Goal: Complete application form

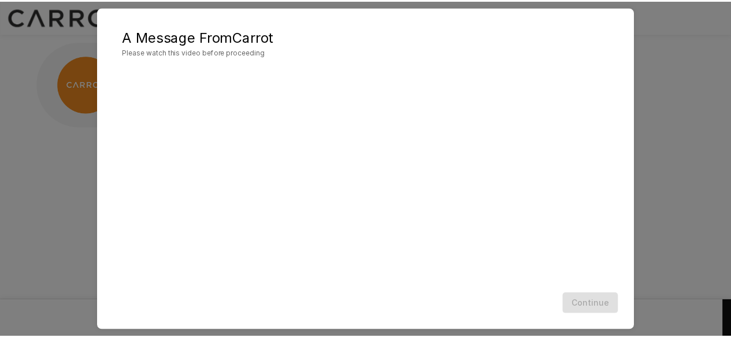
scroll to position [61, 0]
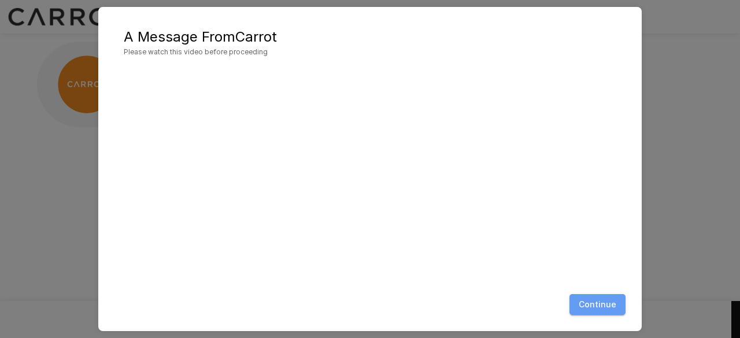
click at [605, 305] on button "Continue" at bounding box center [597, 304] width 56 height 21
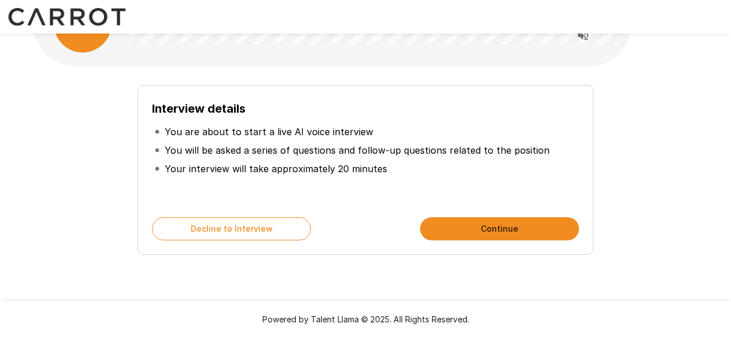
scroll to position [61, 0]
click at [513, 229] on button "Continue" at bounding box center [499, 228] width 159 height 23
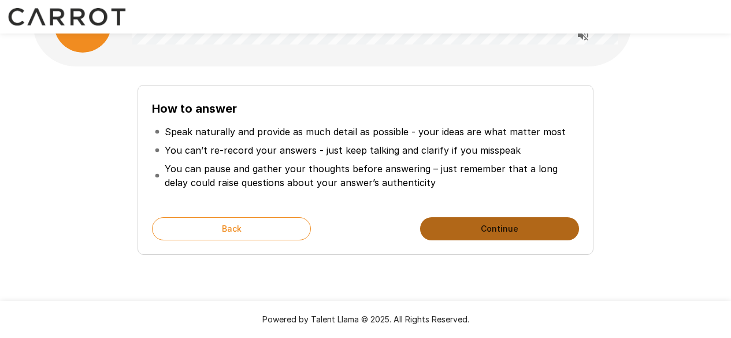
click at [516, 229] on button "Continue" at bounding box center [499, 228] width 159 height 23
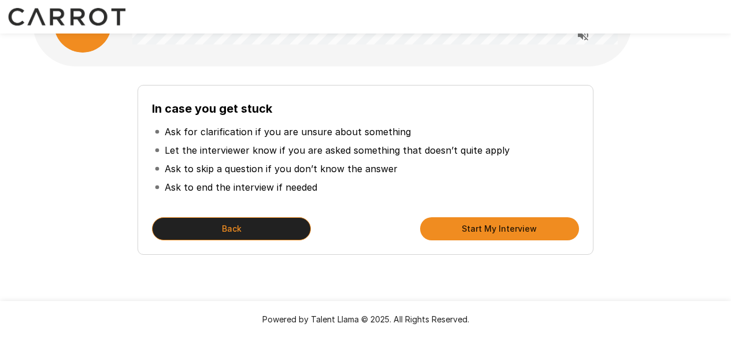
click at [261, 218] on button "Back" at bounding box center [231, 228] width 159 height 23
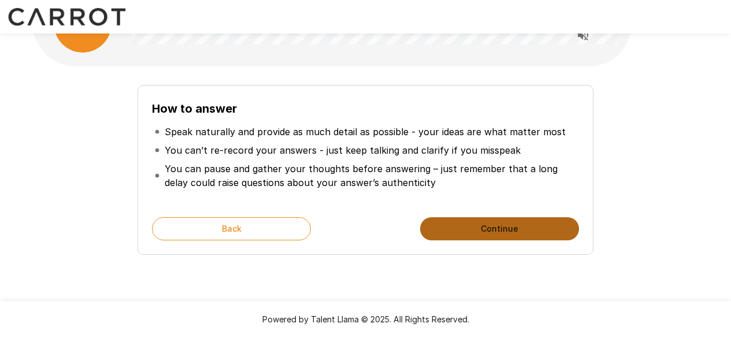
click at [494, 238] on button "Continue" at bounding box center [499, 228] width 159 height 23
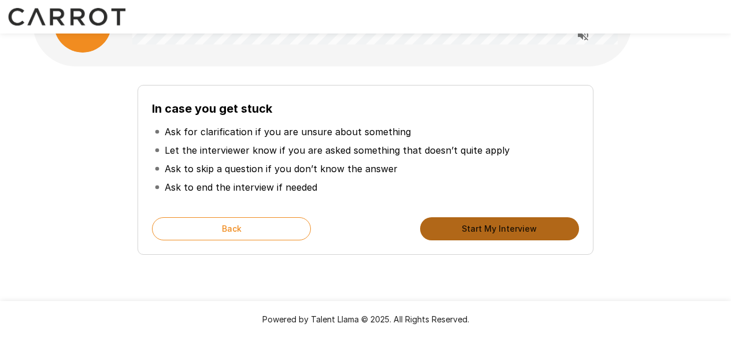
click at [535, 238] on button "Start My Interview" at bounding box center [499, 228] width 159 height 23
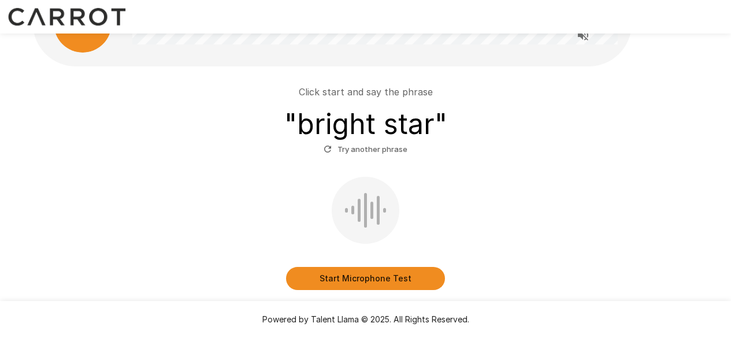
click at [364, 278] on button "Start Microphone Test" at bounding box center [365, 278] width 159 height 23
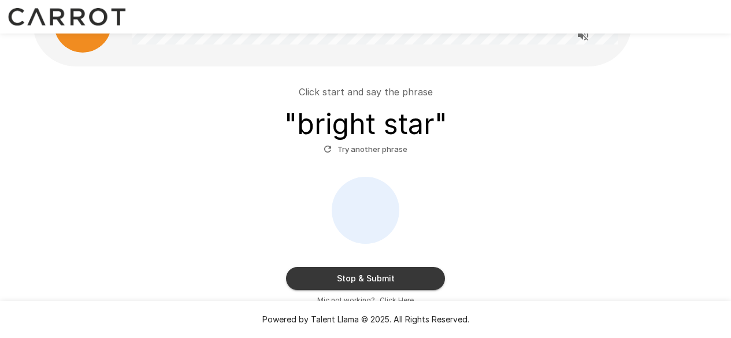
click at [364, 278] on button "Stop & Submit" at bounding box center [365, 278] width 159 height 23
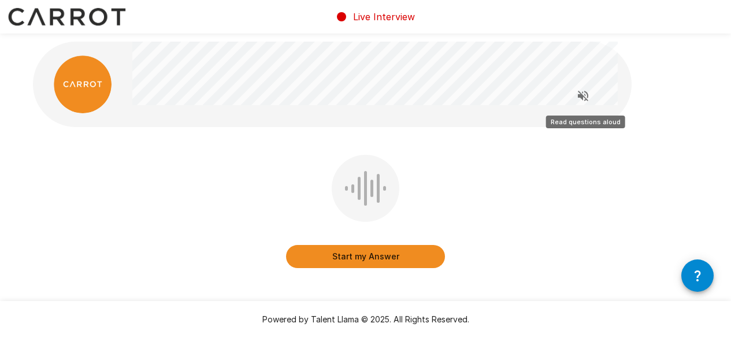
click at [585, 95] on icon "Read questions aloud" at bounding box center [583, 96] width 10 height 10
click at [386, 257] on button "Start my Answer" at bounding box center [365, 256] width 159 height 23
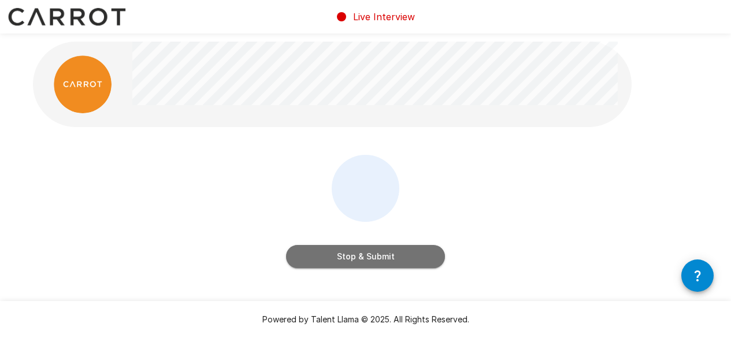
click at [386, 257] on button "Stop & Submit" at bounding box center [365, 256] width 159 height 23
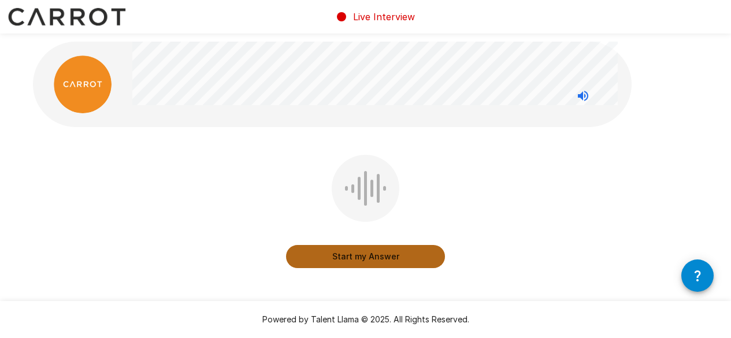
click at [386, 257] on button "Start my Answer" at bounding box center [365, 256] width 159 height 23
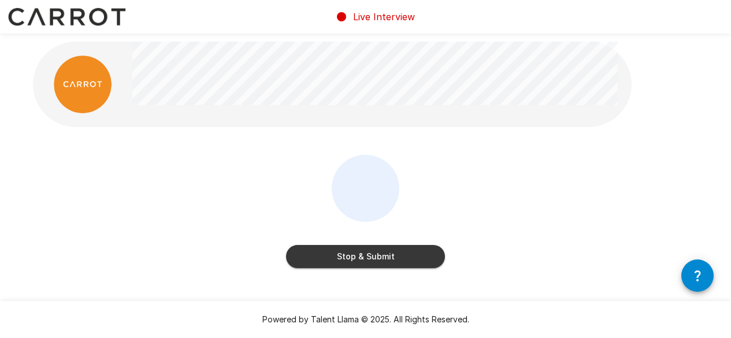
click at [392, 259] on button "Stop & Submit" at bounding box center [365, 256] width 159 height 23
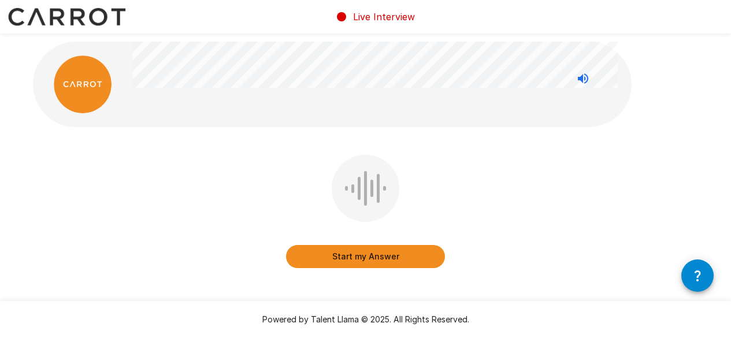
click at [409, 255] on button "Start my Answer" at bounding box center [365, 256] width 159 height 23
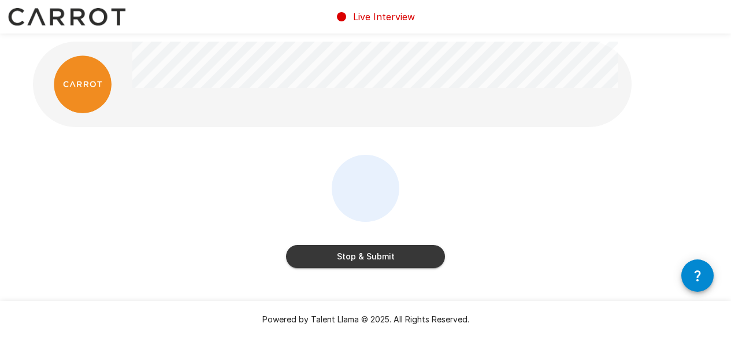
click at [388, 259] on button "Stop & Submit" at bounding box center [365, 256] width 159 height 23
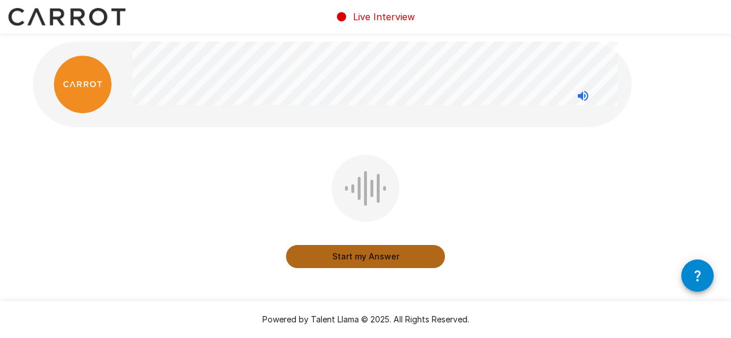
click at [388, 259] on button "Start my Answer" at bounding box center [365, 256] width 159 height 23
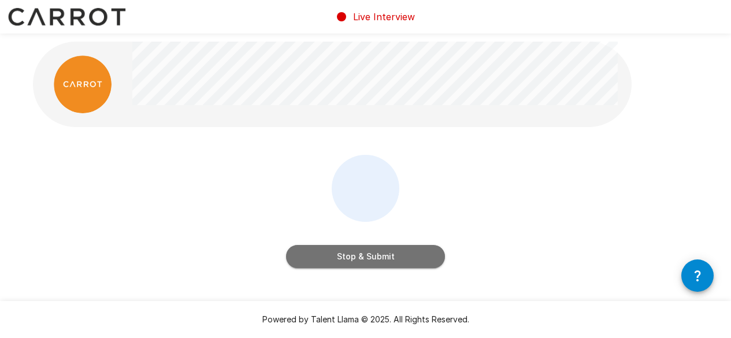
click at [339, 252] on button "Stop & Submit" at bounding box center [365, 256] width 159 height 23
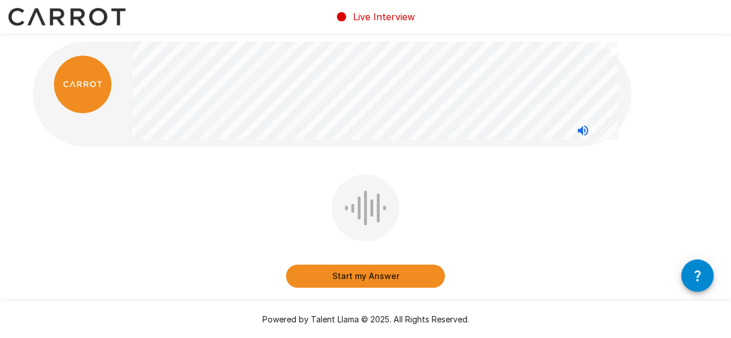
click at [342, 274] on button "Start my Answer" at bounding box center [365, 276] width 159 height 23
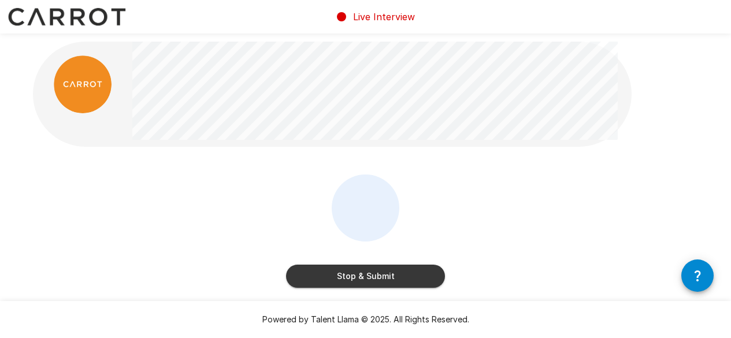
click at [366, 279] on button "Stop & Submit" at bounding box center [365, 276] width 159 height 23
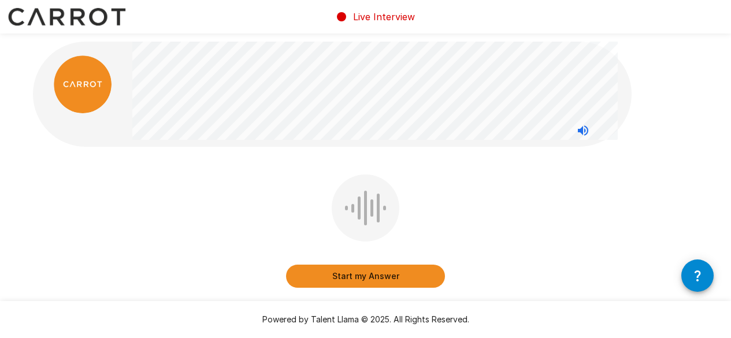
click at [359, 280] on button "Start my Answer" at bounding box center [365, 276] width 159 height 23
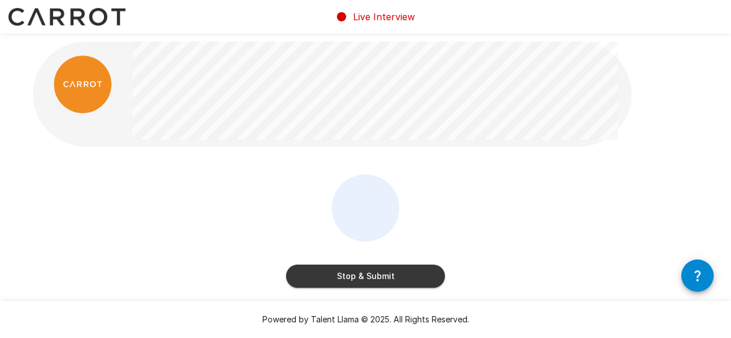
click at [386, 273] on button "Stop & Submit" at bounding box center [365, 276] width 159 height 23
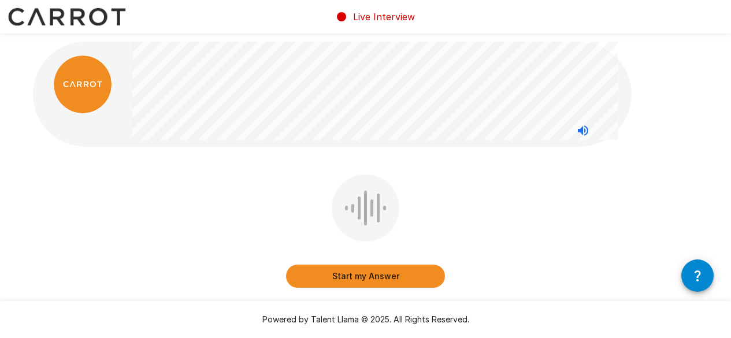
click at [379, 272] on button "Start my Answer" at bounding box center [365, 276] width 159 height 23
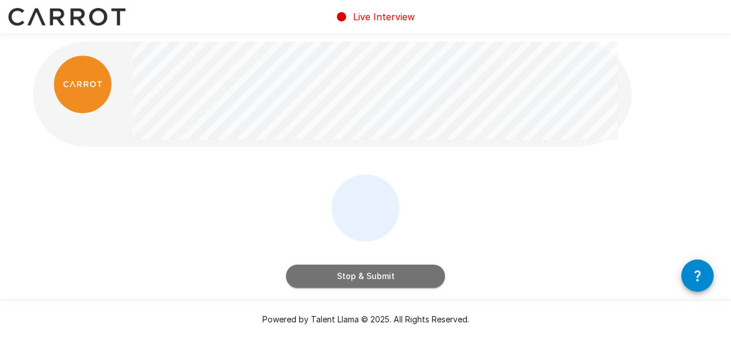
click at [379, 272] on button "Stop & Submit" at bounding box center [365, 276] width 159 height 23
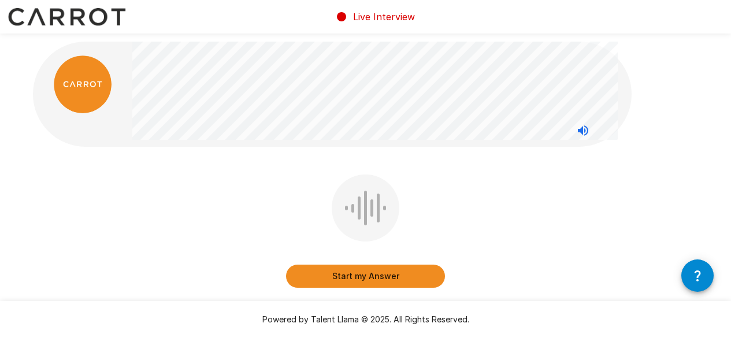
click at [406, 280] on button "Start my Answer" at bounding box center [365, 276] width 159 height 23
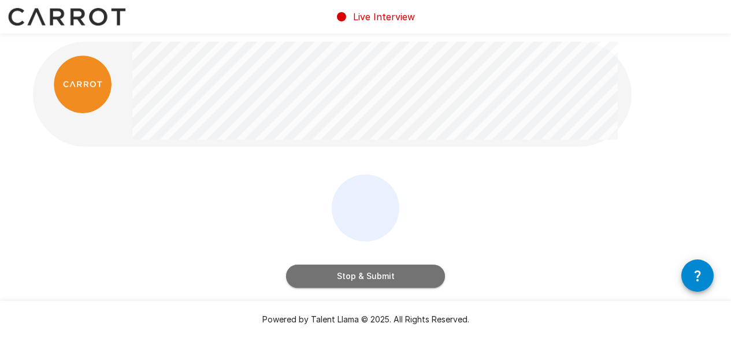
click at [406, 280] on button "Stop & Submit" at bounding box center [365, 276] width 159 height 23
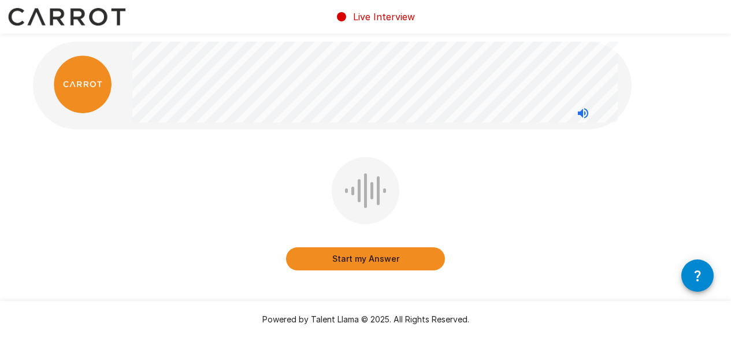
click at [422, 249] on button "Start my Answer" at bounding box center [365, 258] width 159 height 23
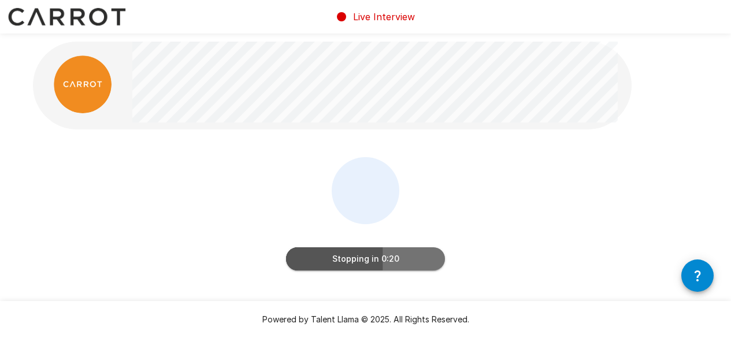
click at [393, 257] on button "Stopping in 0:20" at bounding box center [365, 258] width 159 height 23
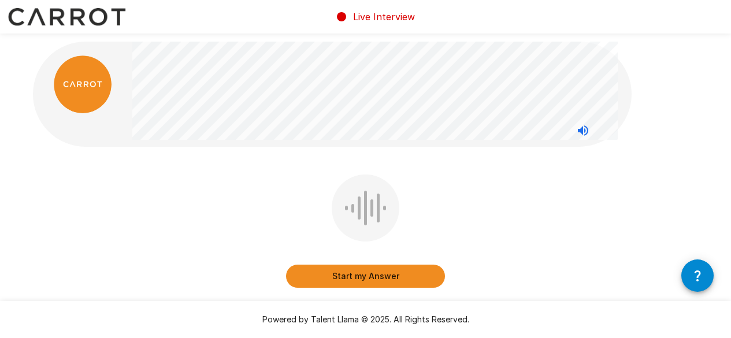
click at [390, 268] on button "Start my Answer" at bounding box center [365, 276] width 159 height 23
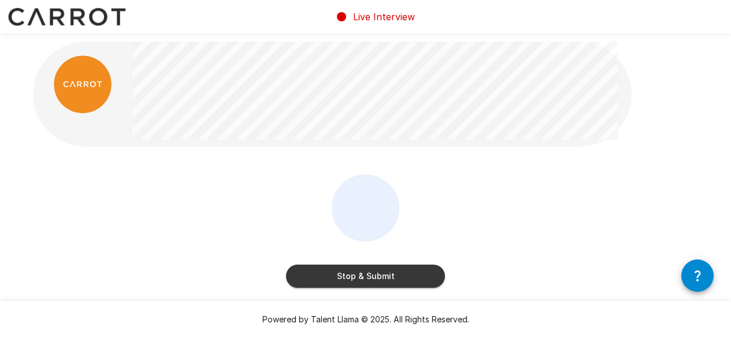
click at [402, 272] on button "Stop & Submit" at bounding box center [365, 276] width 159 height 23
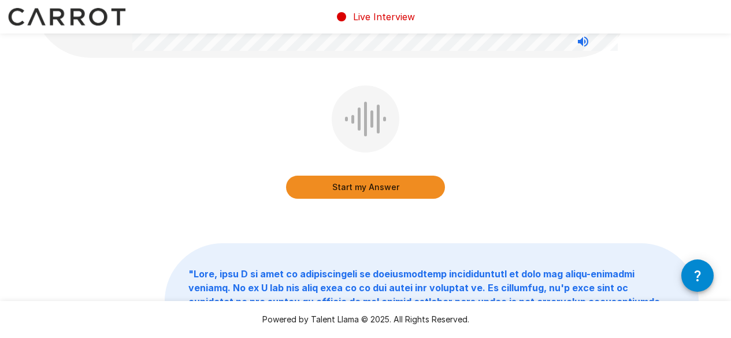
scroll to position [126, 0]
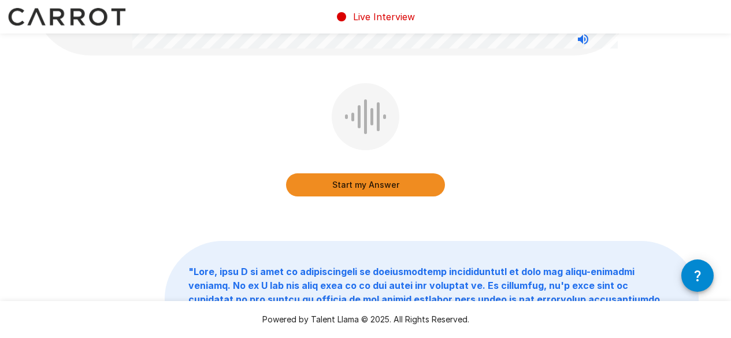
click at [433, 191] on button "Start my Answer" at bounding box center [365, 184] width 159 height 23
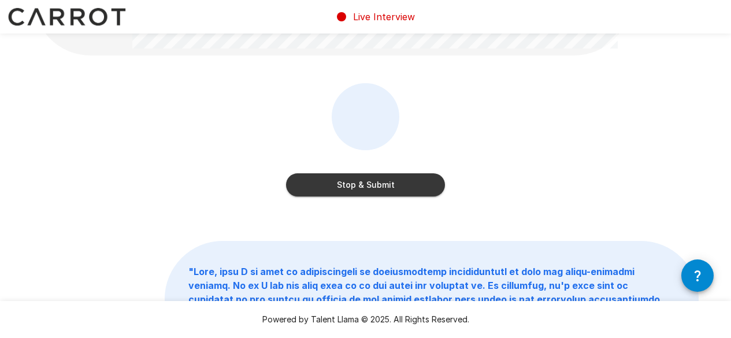
click at [351, 184] on button "Stop & Submit" at bounding box center [365, 184] width 159 height 23
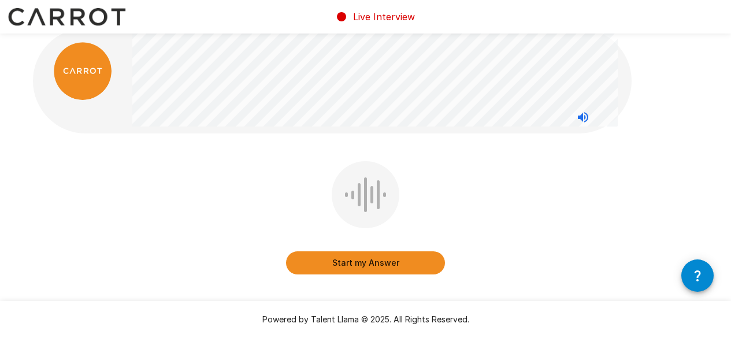
scroll to position [0, 0]
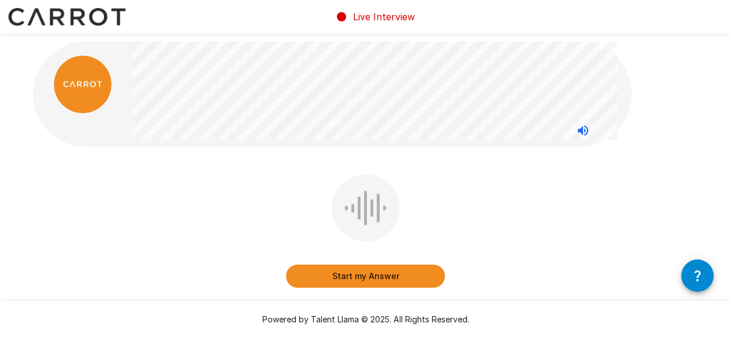
click at [425, 276] on button "Start my Answer" at bounding box center [365, 276] width 159 height 23
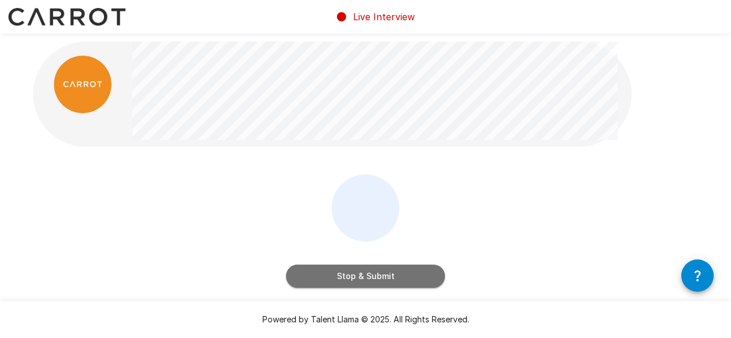
click at [394, 272] on button "Stop & Submit" at bounding box center [365, 276] width 159 height 23
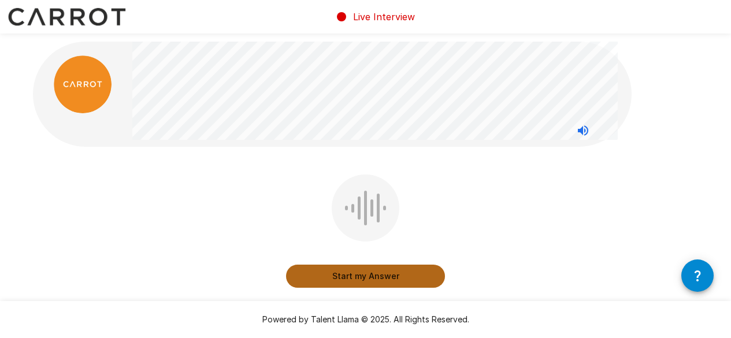
click at [415, 270] on button "Start my Answer" at bounding box center [365, 276] width 159 height 23
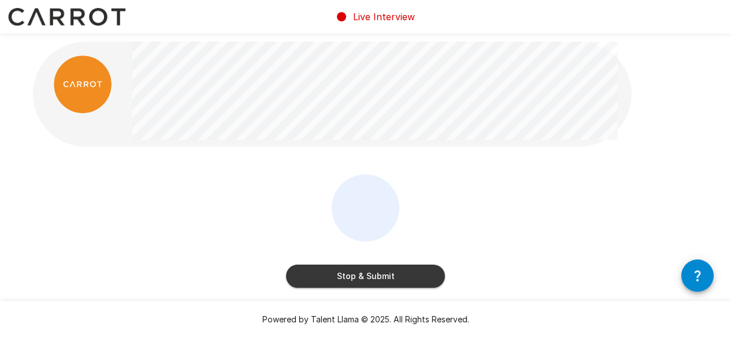
click at [416, 288] on div "Stop & Submit" at bounding box center [365, 234] width 159 height 118
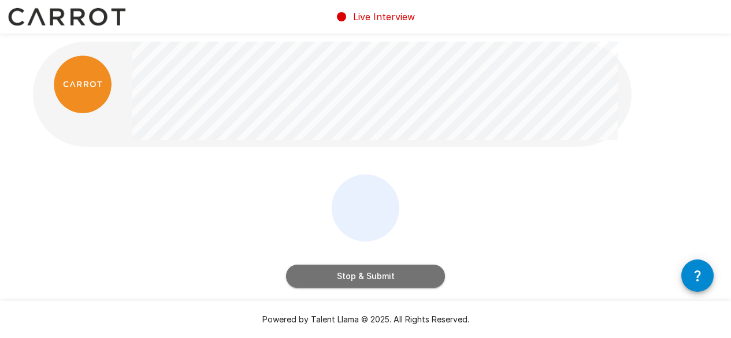
click at [405, 270] on button "Stop & Submit" at bounding box center [365, 276] width 159 height 23
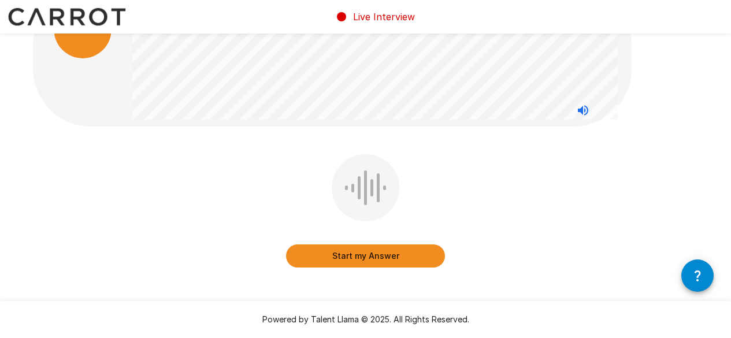
scroll to position [65, 0]
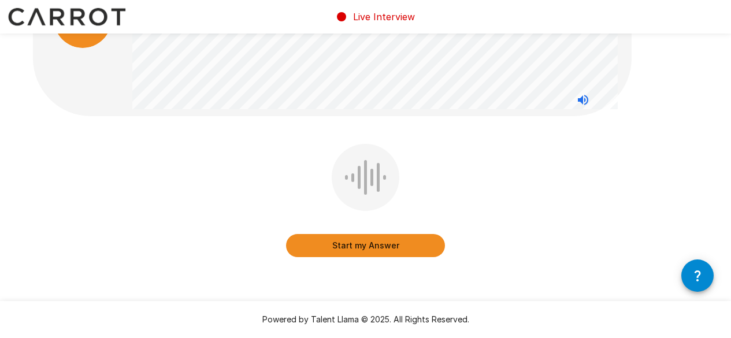
click at [434, 246] on button "Start my Answer" at bounding box center [365, 245] width 159 height 23
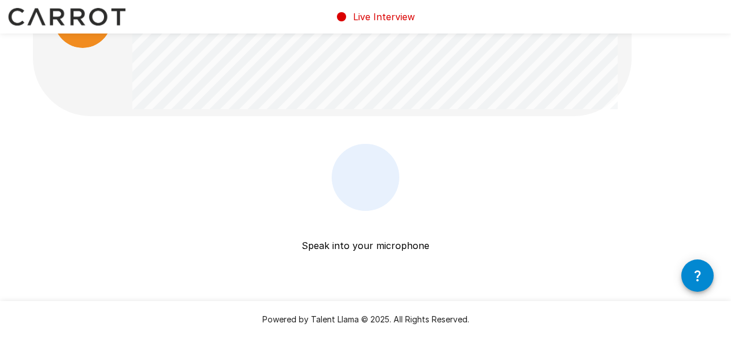
click at [456, 244] on div "Speak into your microphone Stop & Submit" at bounding box center [366, 209] width 666 height 130
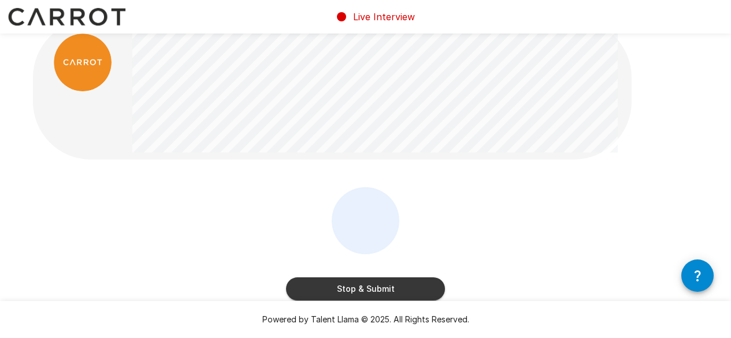
scroll to position [57, 0]
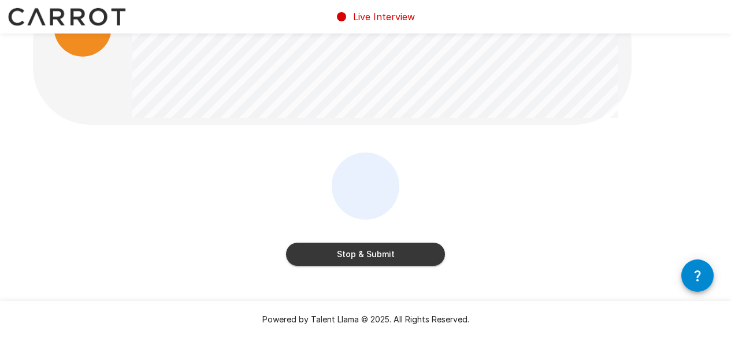
click at [423, 251] on button "Stop & Submit" at bounding box center [365, 254] width 159 height 23
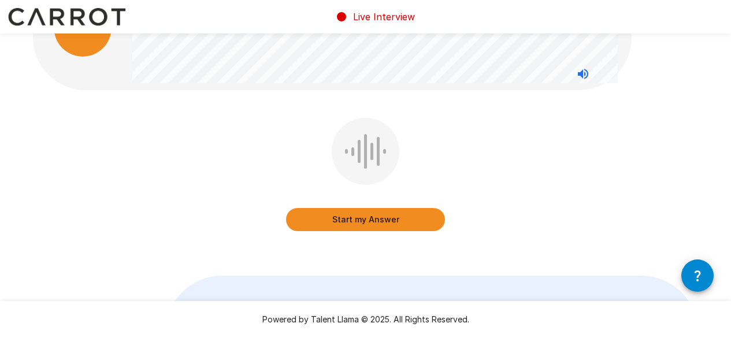
click at [409, 221] on button "Start my Answer" at bounding box center [365, 219] width 159 height 23
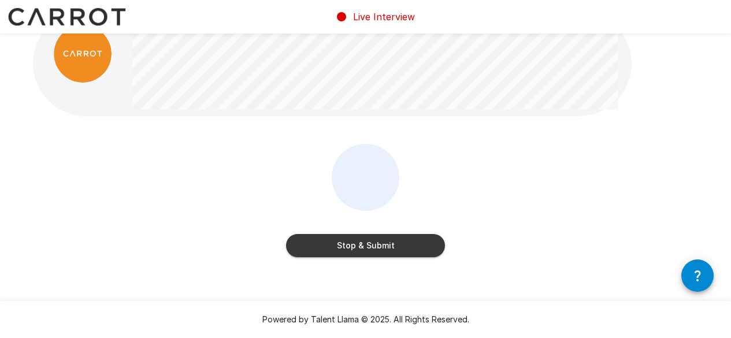
scroll to position [24, 0]
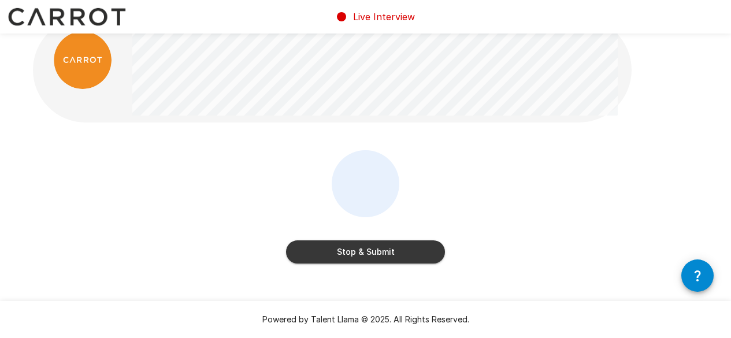
click at [367, 255] on button "Stop & Submit" at bounding box center [365, 251] width 159 height 23
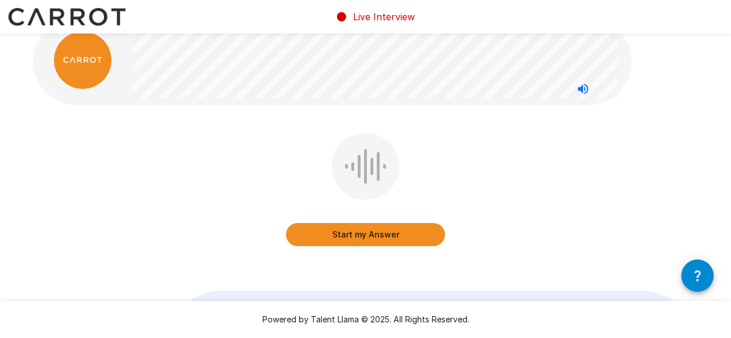
click at [355, 233] on button "Start my Answer" at bounding box center [365, 234] width 159 height 23
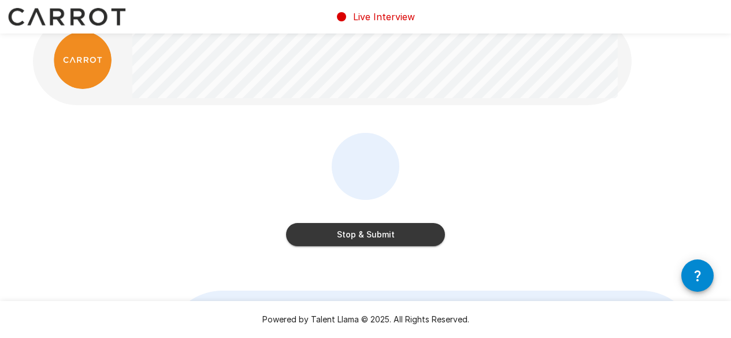
click at [403, 239] on button "Stop & Submit" at bounding box center [365, 234] width 159 height 23
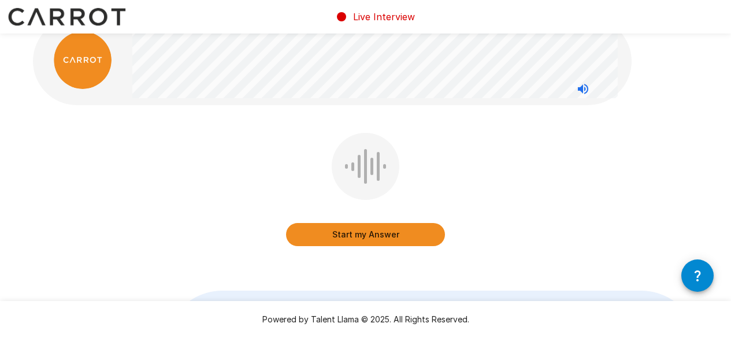
scroll to position [0, 0]
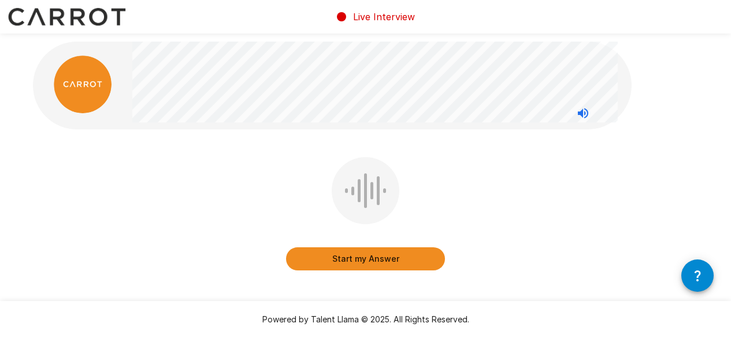
click at [412, 270] on button "Start my Answer" at bounding box center [365, 258] width 159 height 23
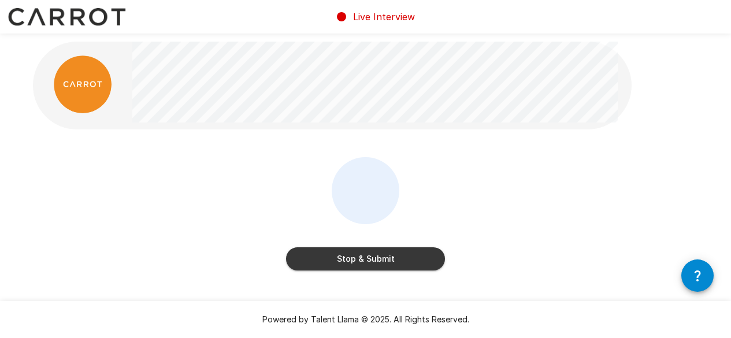
click at [428, 265] on button "Stop & Submit" at bounding box center [365, 258] width 159 height 23
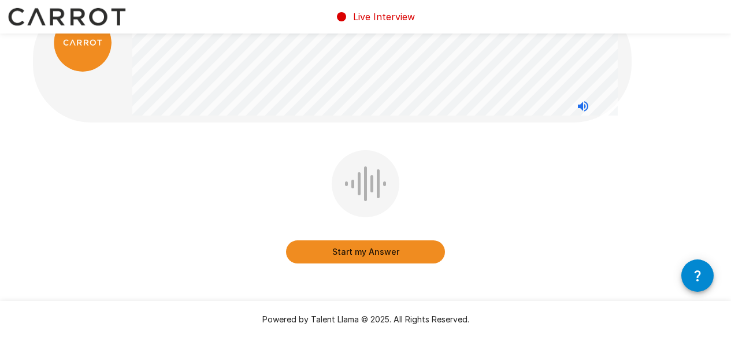
scroll to position [59, 0]
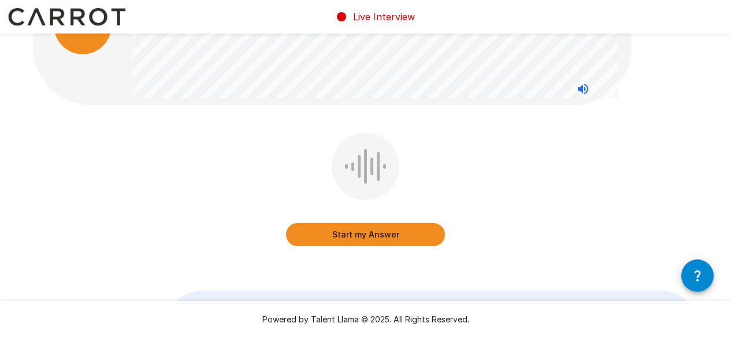
click at [412, 243] on button "Start my Answer" at bounding box center [365, 234] width 159 height 23
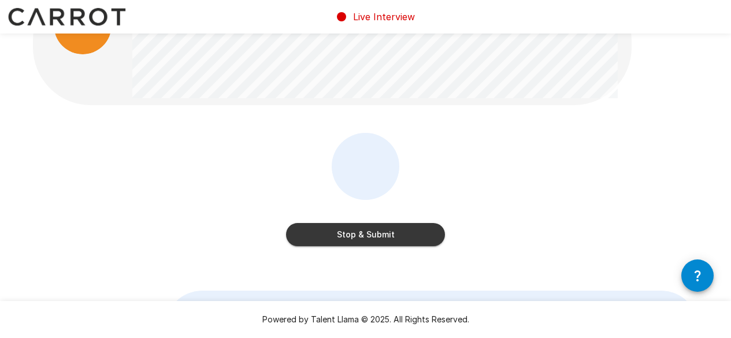
click at [389, 222] on div "Stop & Submit" at bounding box center [365, 223] width 159 height 46
click at [378, 234] on button "Stop & Submit" at bounding box center [365, 234] width 159 height 23
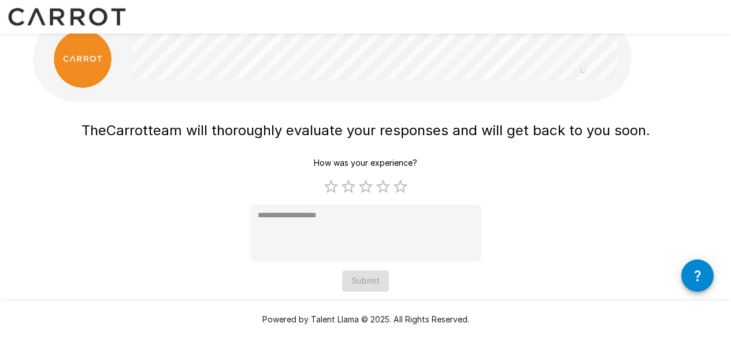
scroll to position [0, 0]
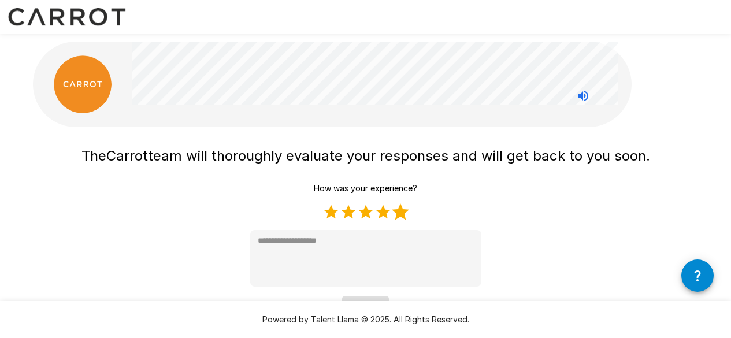
click at [403, 216] on label "5 Stars" at bounding box center [400, 211] width 17 height 17
type textarea "*"
click at [563, 230] on div "The Carrot team will thoroughly evaluate your responses and will get back to yo…" at bounding box center [365, 229] width 569 height 176
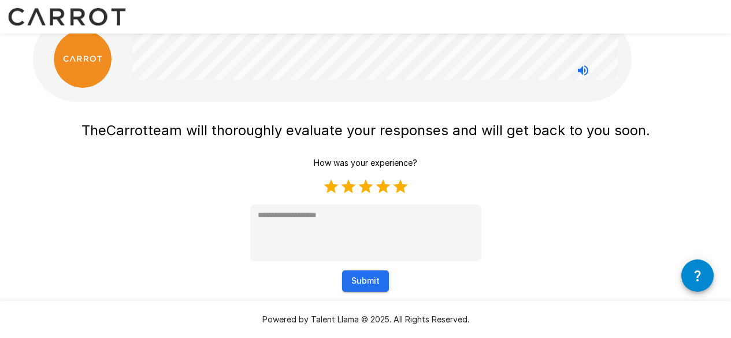
click at [370, 280] on button "Submit" at bounding box center [365, 280] width 47 height 21
